Goal: Task Accomplishment & Management: Manage account settings

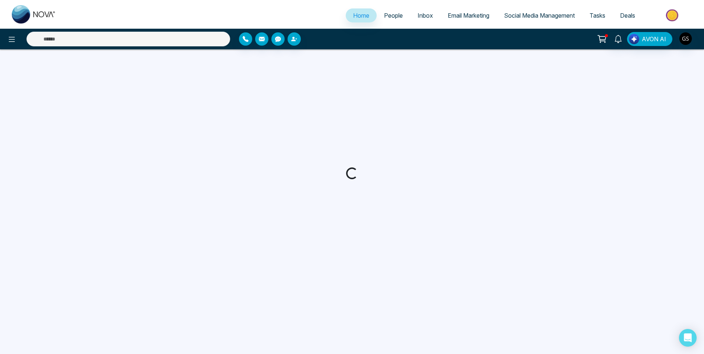
click at [403, 17] on link "People" at bounding box center [394, 15] width 34 height 14
select select "*"
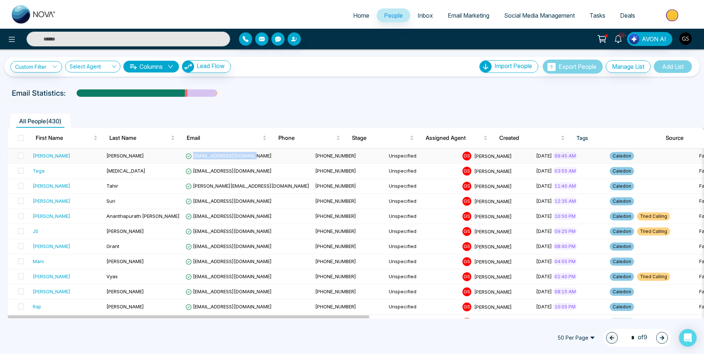
drag, startPoint x: 251, startPoint y: 156, endPoint x: 192, endPoint y: 158, distance: 59.7
click at [192, 158] on td "[EMAIL_ADDRESS][DOMAIN_NAME]" at bounding box center [248, 156] width 130 height 15
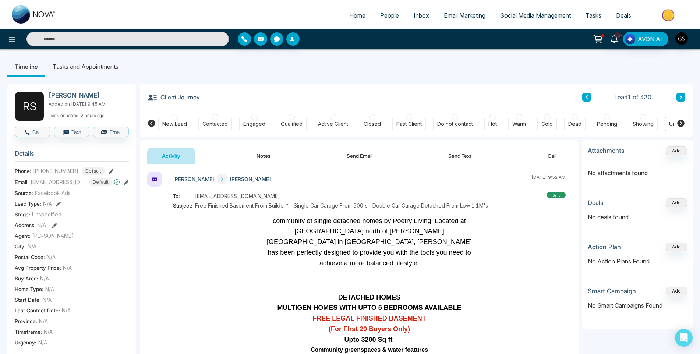
scroll to position [515, 0]
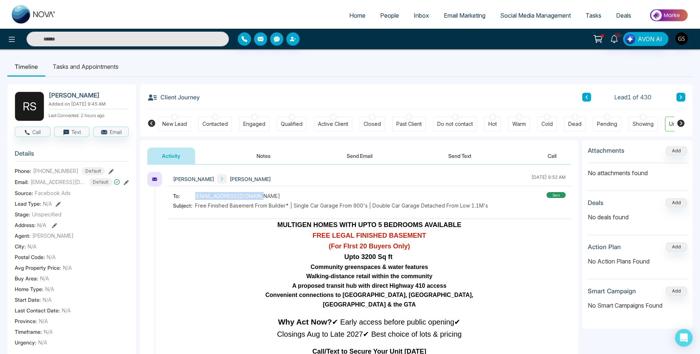
drag, startPoint x: 261, startPoint y: 197, endPoint x: 193, endPoint y: 195, distance: 67.4
click at [193, 195] on div "To: [EMAIL_ADDRESS][DOMAIN_NAME]" at bounding box center [330, 196] width 315 height 8
copy div "[EMAIL_ADDRESS][DOMAIN_NAME]"
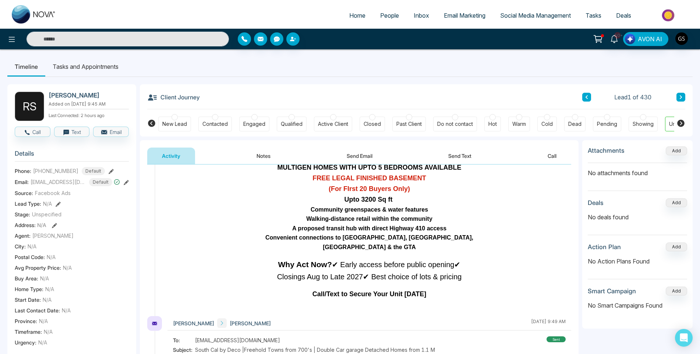
scroll to position [0, 0]
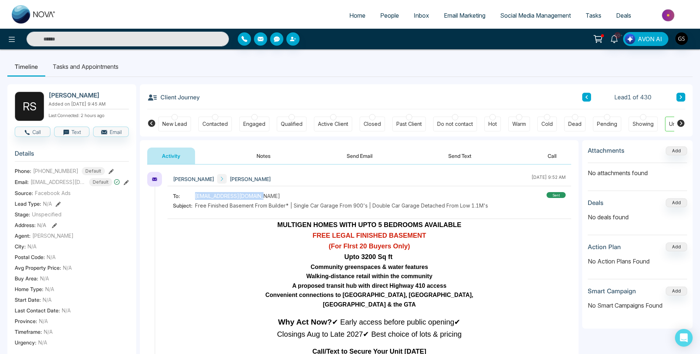
click at [258, 151] on button "Notes" at bounding box center [263, 156] width 43 height 17
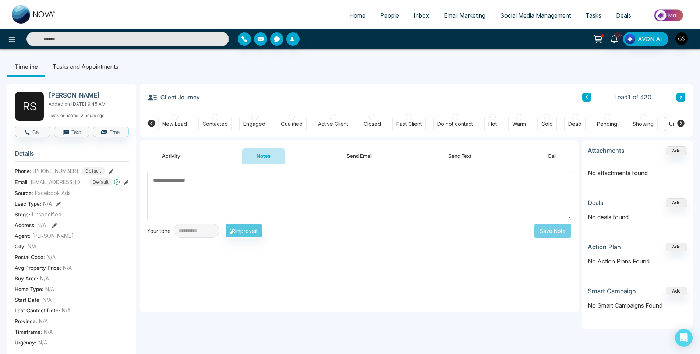
click at [225, 120] on div "Contacted" at bounding box center [214, 123] width 25 height 7
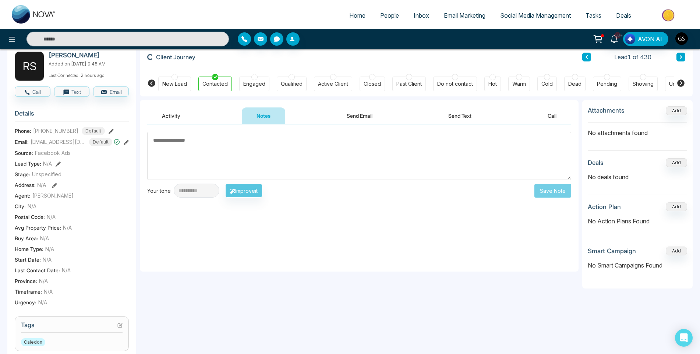
scroll to position [219, 0]
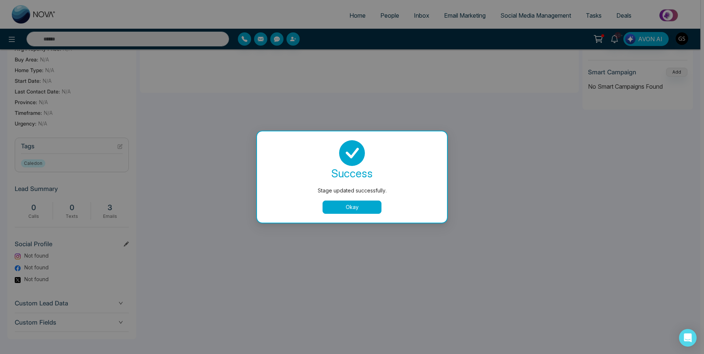
click at [373, 210] on button "Okay" at bounding box center [352, 207] width 59 height 13
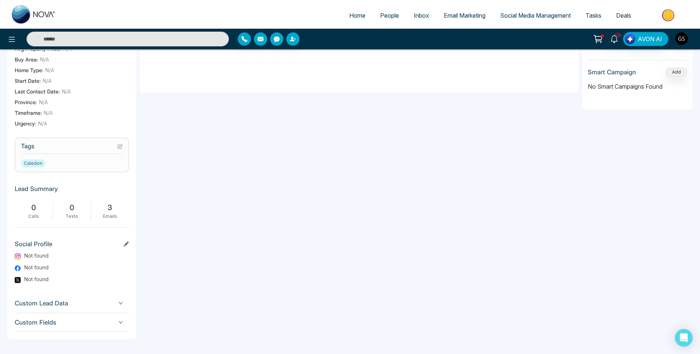
click at [121, 147] on icon at bounding box center [119, 146] width 5 height 5
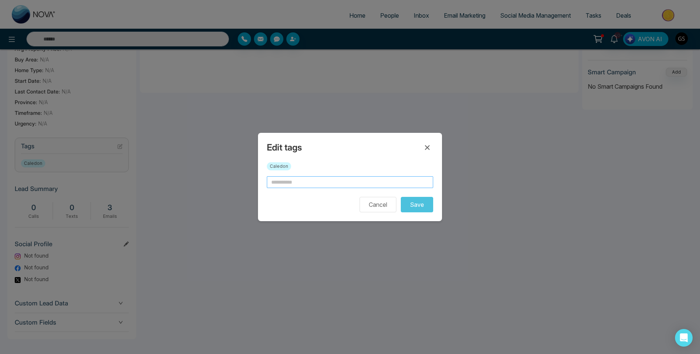
drag, startPoint x: 269, startPoint y: 179, endPoint x: 283, endPoint y: 184, distance: 15.0
click at [269, 180] on input "text" at bounding box center [350, 182] width 166 height 12
click at [285, 184] on input "text" at bounding box center [350, 182] width 166 height 12
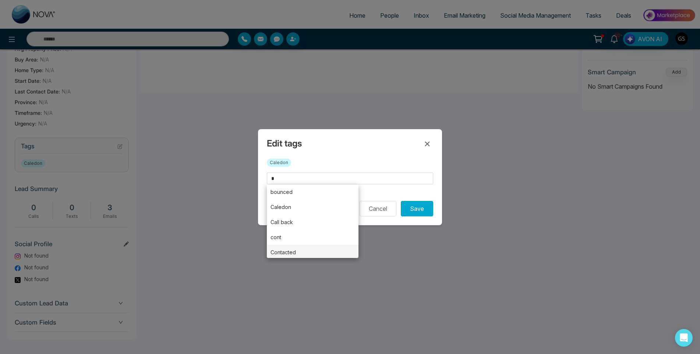
click at [333, 250] on li "Contacted" at bounding box center [313, 252] width 92 height 15
type input "*********"
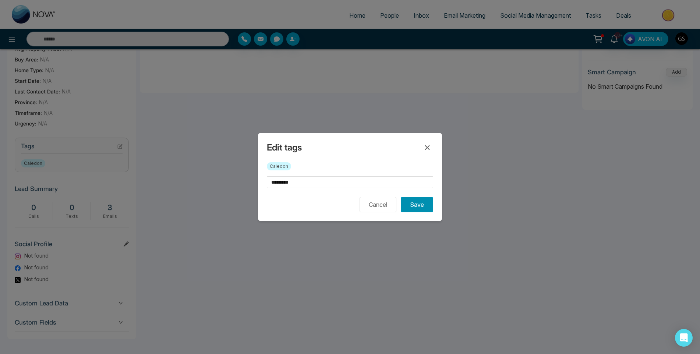
click at [405, 205] on button "Save" at bounding box center [417, 204] width 32 height 15
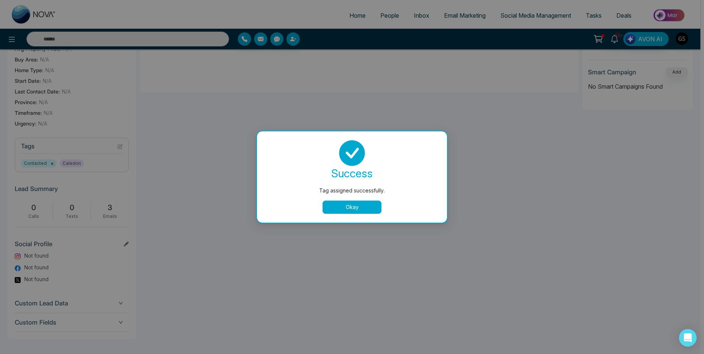
click at [349, 211] on button "Okay" at bounding box center [352, 207] width 59 height 13
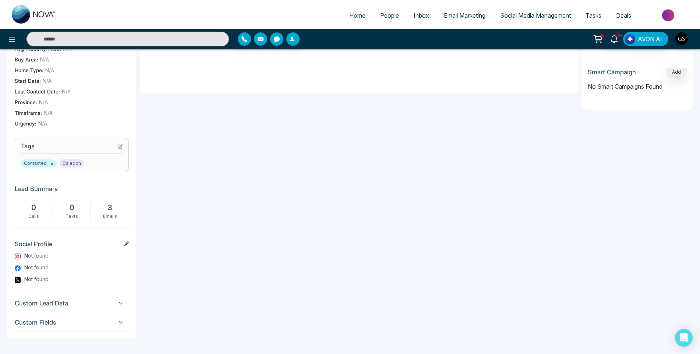
click at [350, 204] on div "**********" at bounding box center [359, 130] width 439 height 418
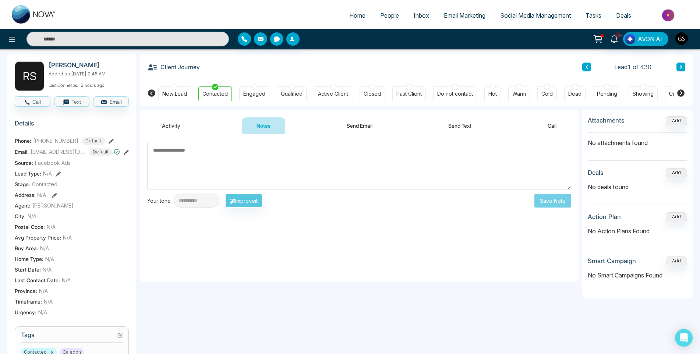
scroll to position [0, 0]
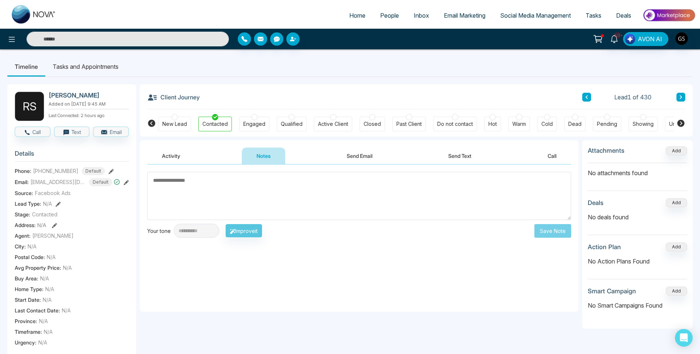
click at [394, 12] on span "People" at bounding box center [389, 15] width 19 height 7
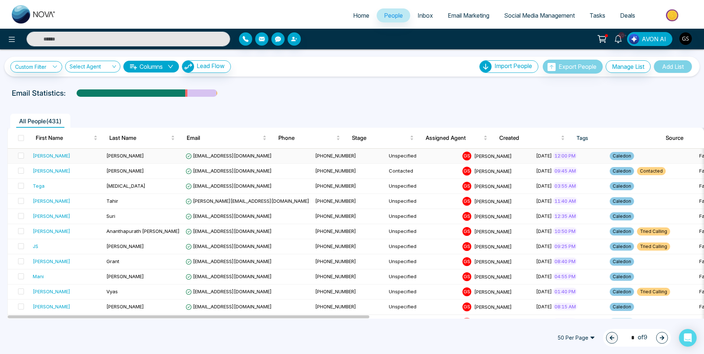
click at [257, 158] on td "[EMAIL_ADDRESS][DOMAIN_NAME]" at bounding box center [248, 156] width 130 height 15
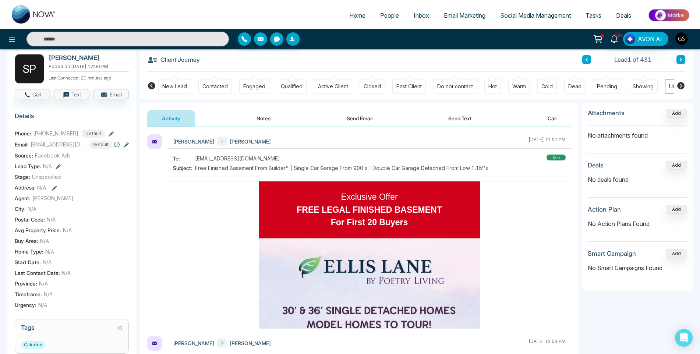
scroll to position [37, 0]
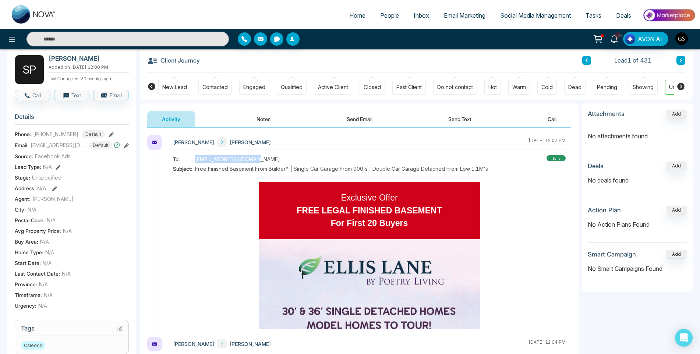
drag, startPoint x: 263, startPoint y: 159, endPoint x: 193, endPoint y: 159, distance: 70.3
click at [193, 159] on div "To: [EMAIL_ADDRESS][DOMAIN_NAME]" at bounding box center [330, 159] width 315 height 8
copy div "[EMAIL_ADDRESS][DOMAIN_NAME]"
click at [253, 123] on button "Notes" at bounding box center [263, 119] width 43 height 17
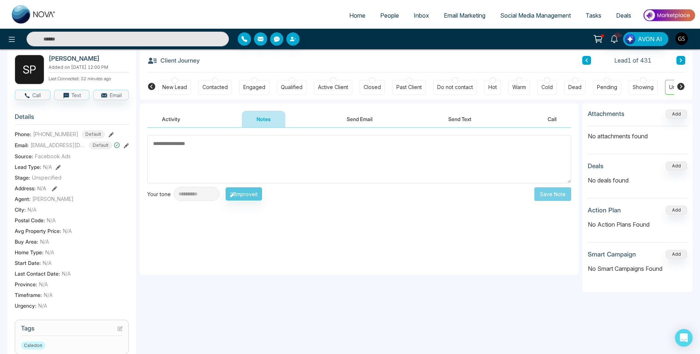
click at [225, 93] on div "Contacted" at bounding box center [215, 87] width 34 height 15
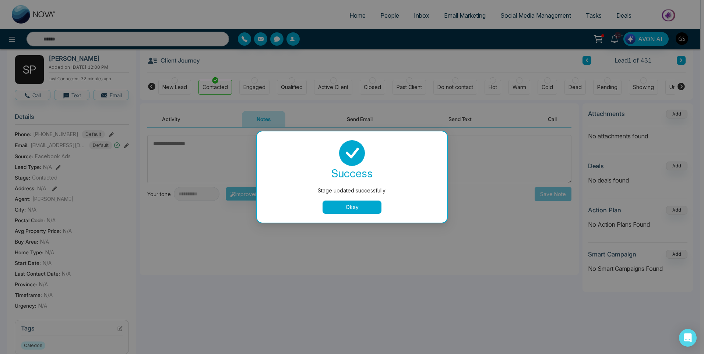
click at [339, 212] on button "Okay" at bounding box center [352, 207] width 59 height 13
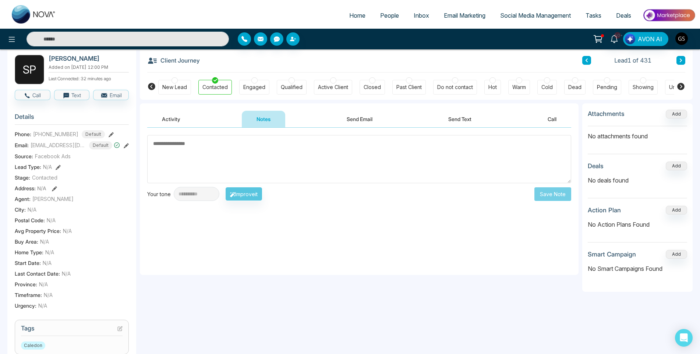
click at [121, 331] on icon at bounding box center [119, 328] width 5 height 5
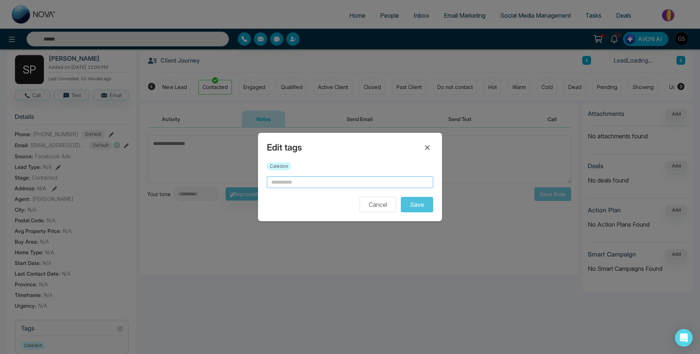
click at [296, 180] on input "text" at bounding box center [350, 182] width 166 height 12
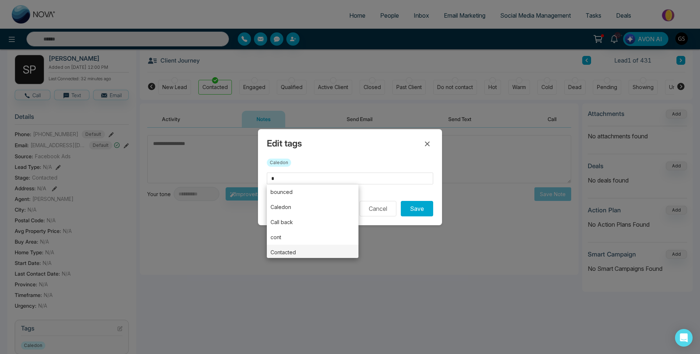
click at [281, 253] on li "Contacted" at bounding box center [313, 252] width 92 height 15
type input "*********"
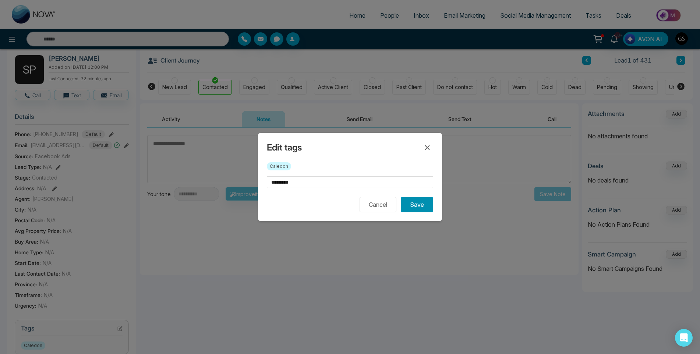
click at [425, 210] on button "Save" at bounding box center [417, 204] width 32 height 15
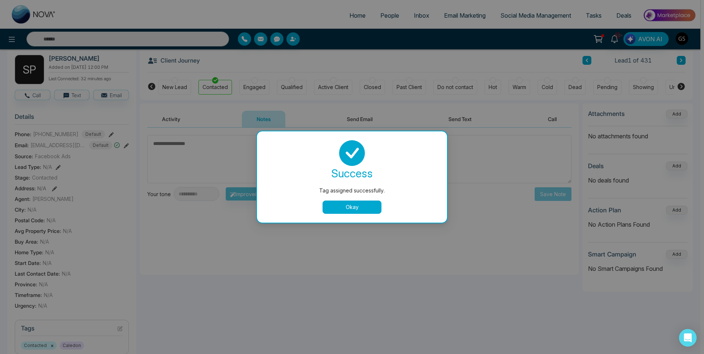
click at [504, 178] on div "Tag assigned successfully. success Tag assigned successfully. Okay" at bounding box center [352, 177] width 704 height 354
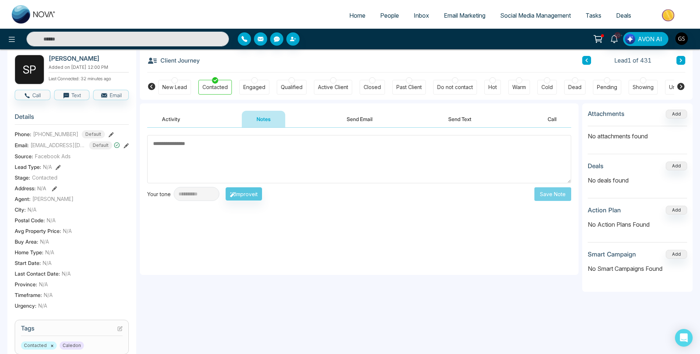
click at [396, 23] on li "People" at bounding box center [390, 15] width 34 height 15
click at [395, 16] on span "People" at bounding box center [389, 15] width 19 height 7
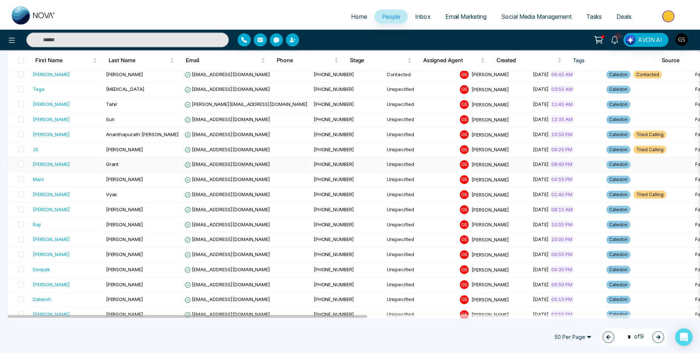
scroll to position [110, 0]
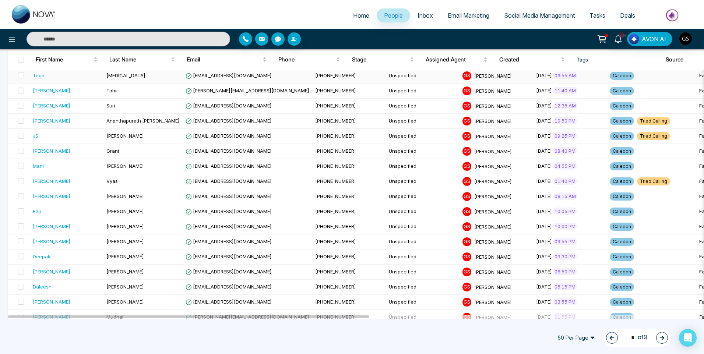
click at [86, 77] on div "Tega" at bounding box center [67, 75] width 68 height 7
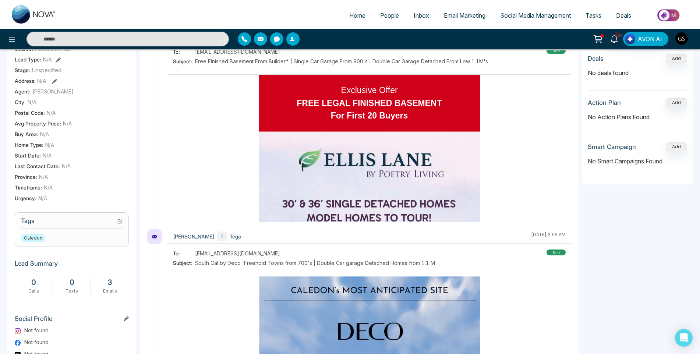
scroll to position [147, 0]
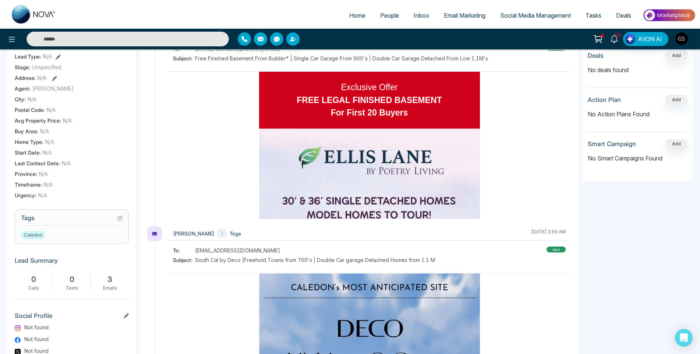
click at [119, 219] on icon at bounding box center [119, 218] width 5 height 5
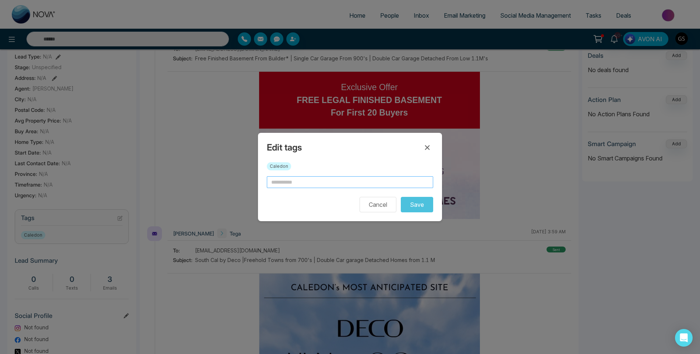
click at [300, 182] on input "text" at bounding box center [350, 182] width 166 height 12
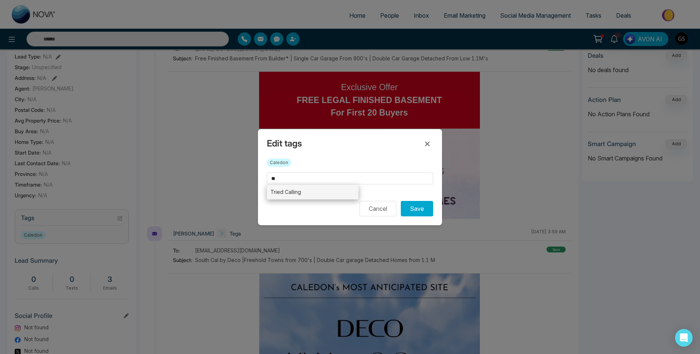
click at [317, 195] on li "Tried Calling" at bounding box center [313, 191] width 92 height 15
type input "**********"
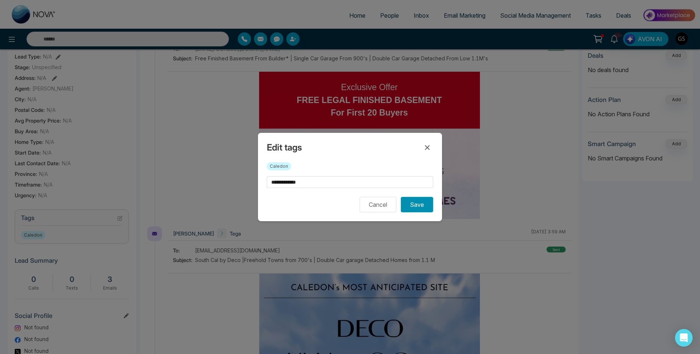
click at [424, 200] on button "Save" at bounding box center [417, 204] width 32 height 15
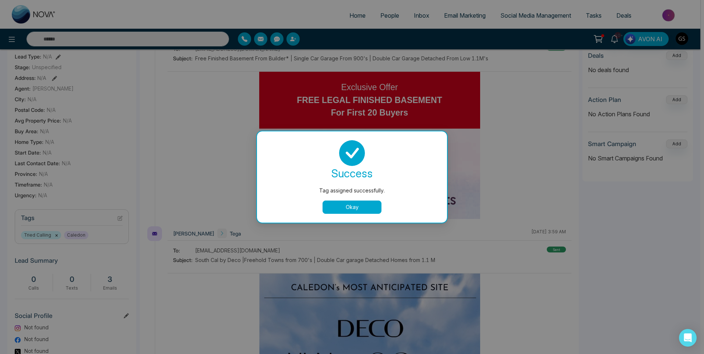
click at [397, 39] on div "Tag assigned successfully. success Tag assigned successfully. Okay" at bounding box center [352, 177] width 704 height 354
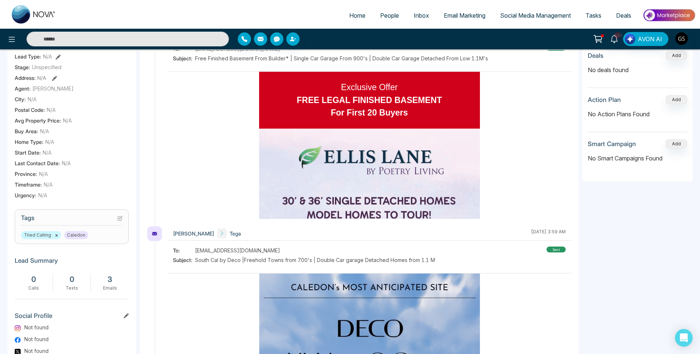
click at [394, 13] on span "People" at bounding box center [389, 15] width 19 height 7
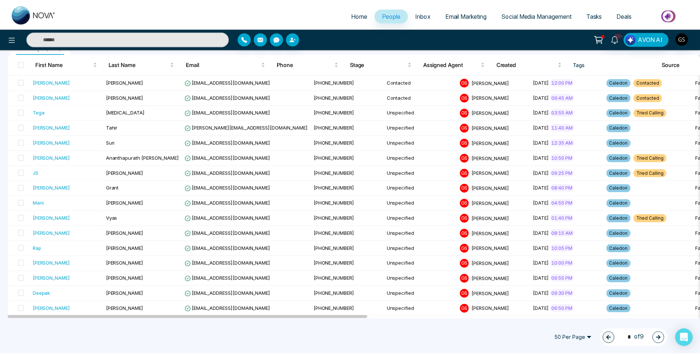
scroll to position [110, 0]
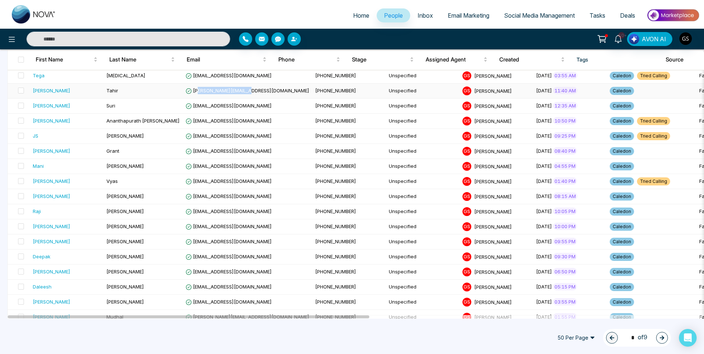
drag, startPoint x: 245, startPoint y: 93, endPoint x: 198, endPoint y: 89, distance: 46.9
click at [198, 89] on span "[PERSON_NAME][EMAIL_ADDRESS][DOMAIN_NAME]" at bounding box center [248, 91] width 124 height 6
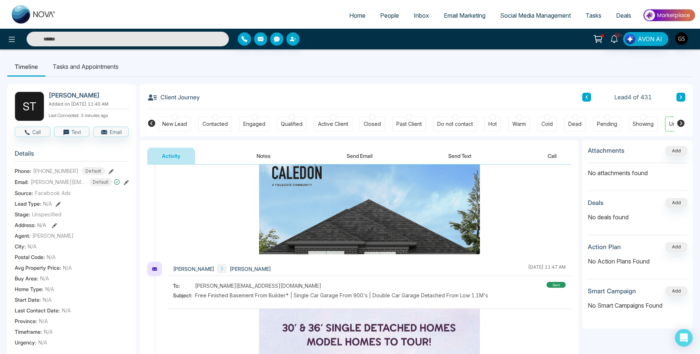
scroll to position [221, 0]
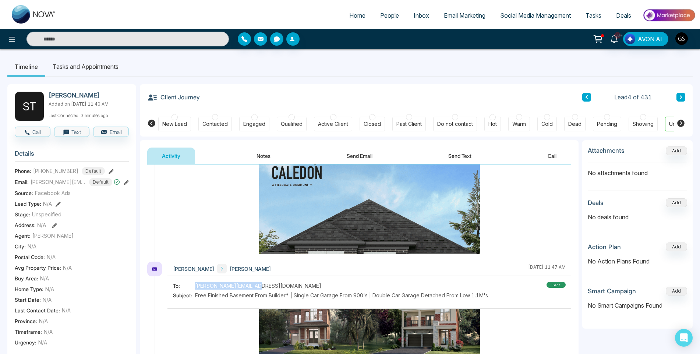
drag, startPoint x: 251, startPoint y: 287, endPoint x: 196, endPoint y: 284, distance: 54.9
click at [196, 284] on div "To: [PERSON_NAME][EMAIL_ADDRESS][DOMAIN_NAME]" at bounding box center [330, 286] width 315 height 8
copy span "[PERSON_NAME][EMAIL_ADDRESS][DOMAIN_NAME]"
click at [212, 117] on div at bounding box center [215, 117] width 6 height 6
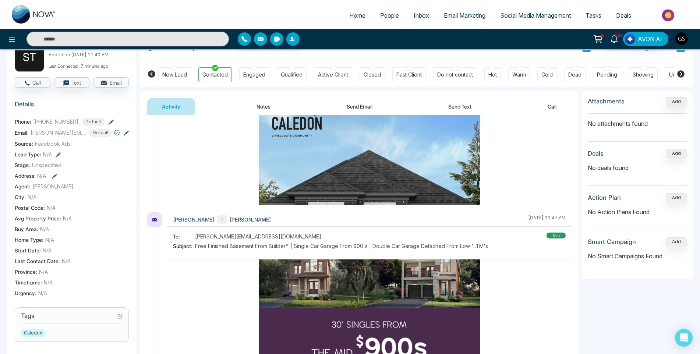
scroll to position [110, 0]
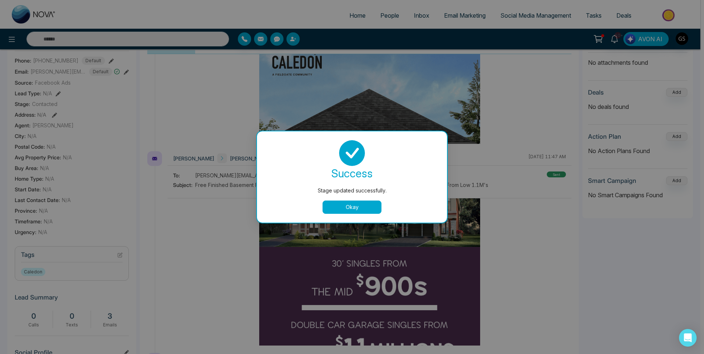
click at [119, 262] on div "Stage updated successfully. success Stage updated successfully. Okay" at bounding box center [352, 177] width 704 height 354
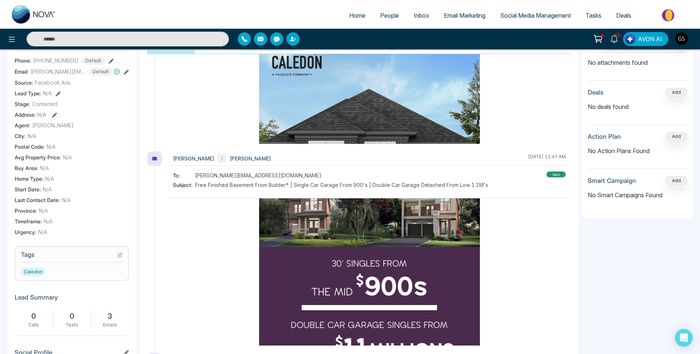
click at [120, 258] on icon at bounding box center [119, 255] width 5 height 5
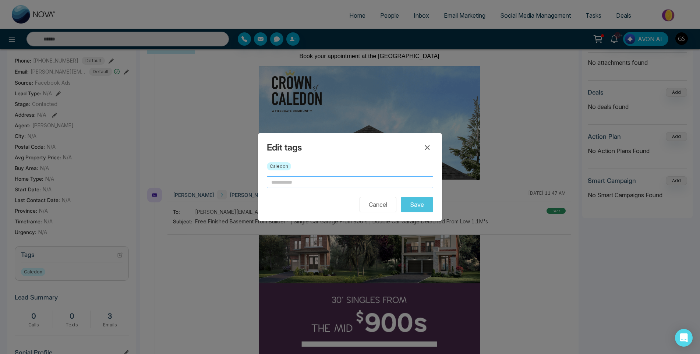
click at [287, 182] on input "text" at bounding box center [350, 182] width 166 height 12
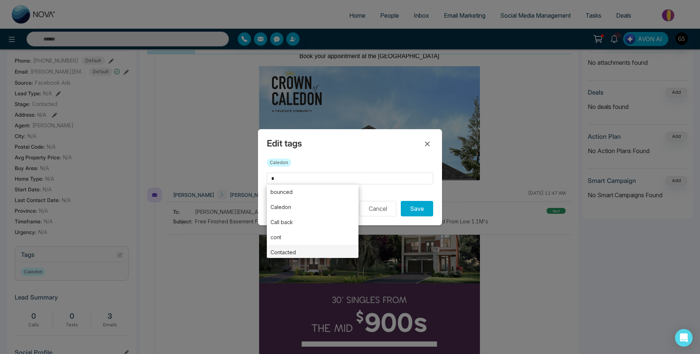
click at [291, 247] on li "Contacted" at bounding box center [313, 252] width 92 height 15
type input "*********"
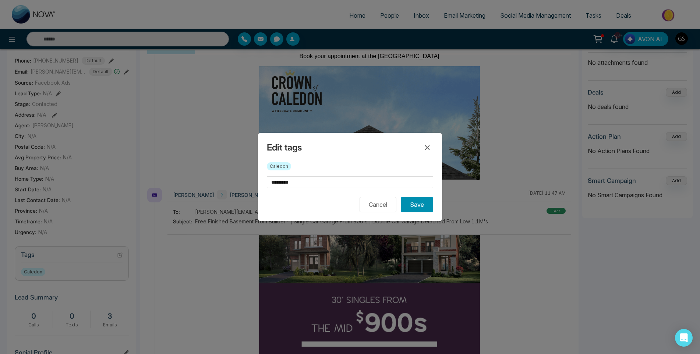
click at [416, 205] on button "Save" at bounding box center [417, 204] width 32 height 15
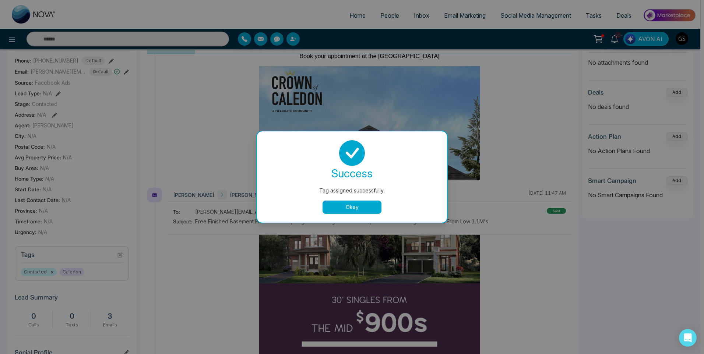
click at [468, 112] on div "Tag assigned successfully. success Tag assigned successfully. Okay" at bounding box center [352, 177] width 704 height 354
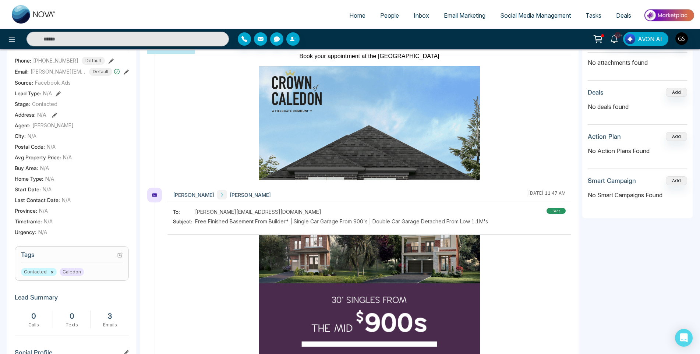
click at [406, 17] on link "People" at bounding box center [390, 15] width 34 height 14
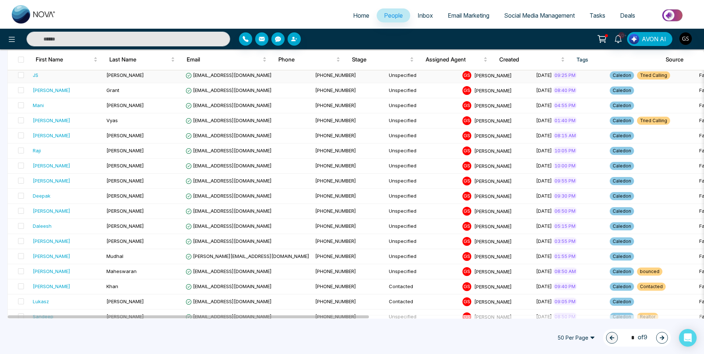
scroll to position [184, 0]
